Goal: Task Accomplishment & Management: Complete application form

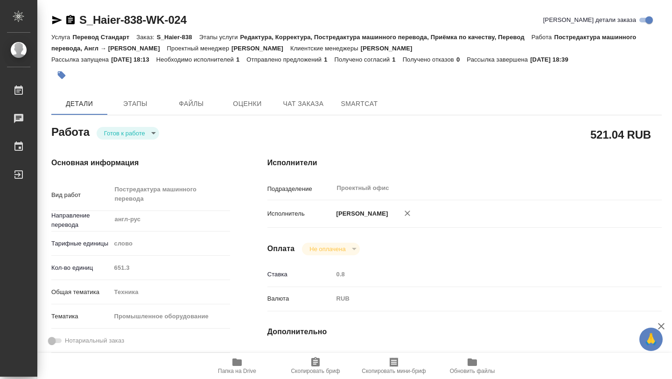
click at [153, 135] on body "🙏 .cls-1 fill:#fff; AWATERA [PERSON_NAME] 0 Чаты График Выйти S_Haier-838-WK-02…" at bounding box center [336, 189] width 672 height 379
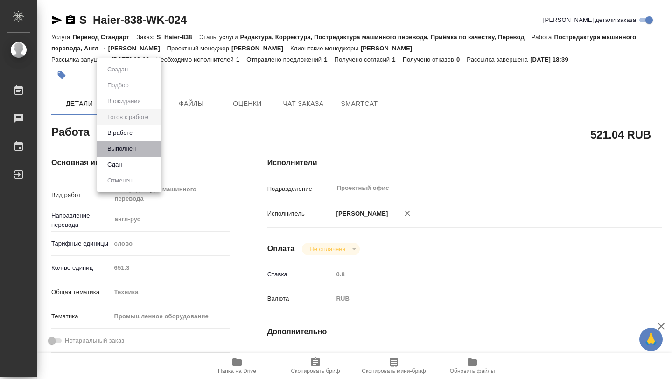
click at [140, 147] on li "Выполнен" at bounding box center [129, 149] width 64 height 16
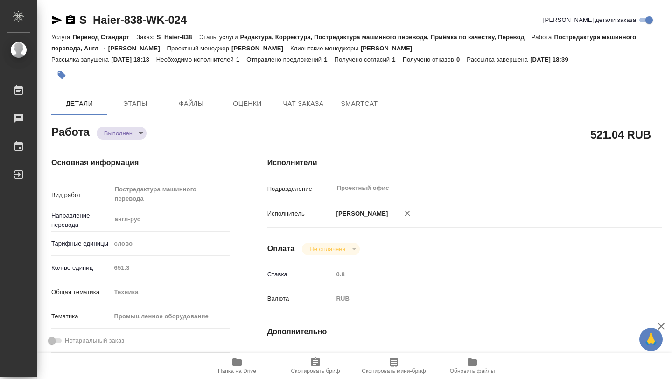
type textarea "x"
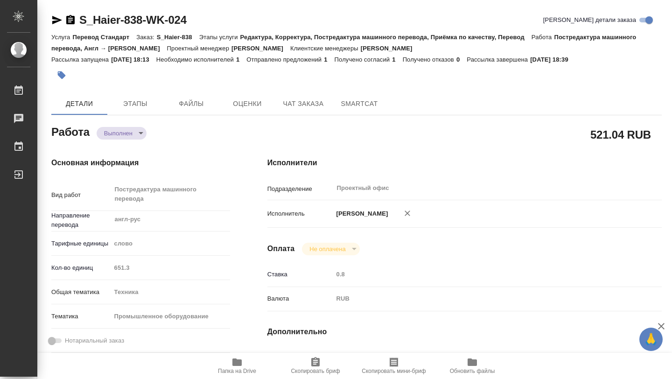
type textarea "x"
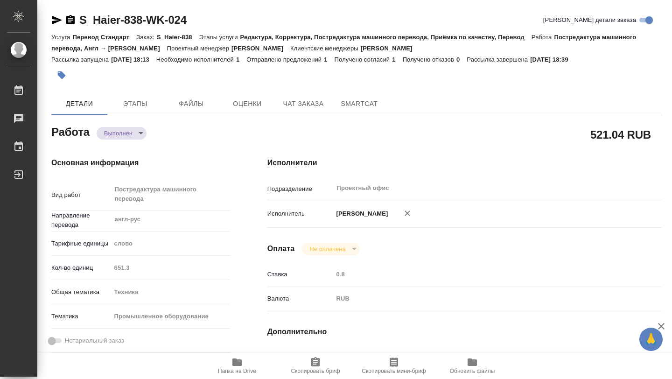
type textarea "x"
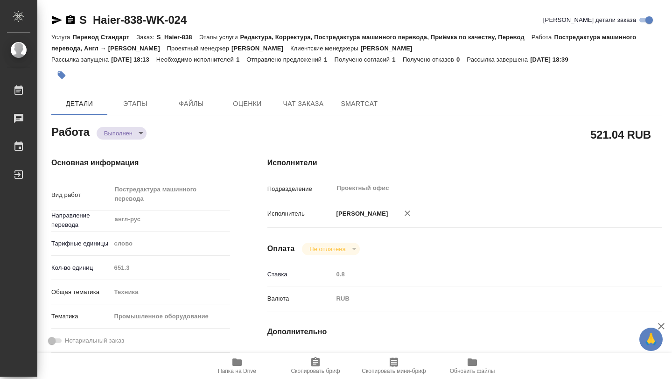
type textarea "x"
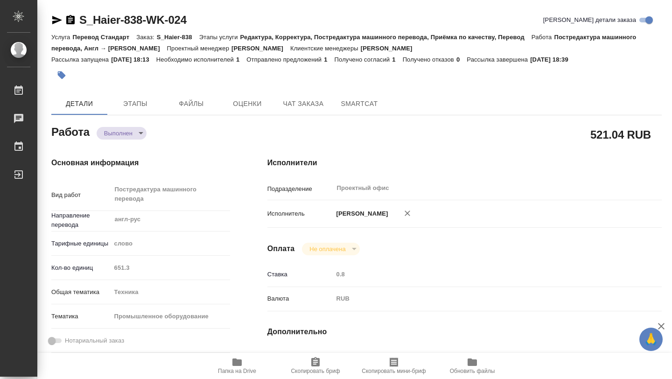
type textarea "x"
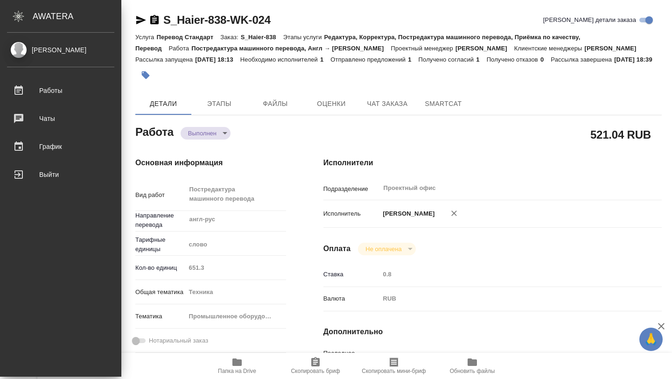
type textarea "x"
